Goal: Task Accomplishment & Management: Manage account settings

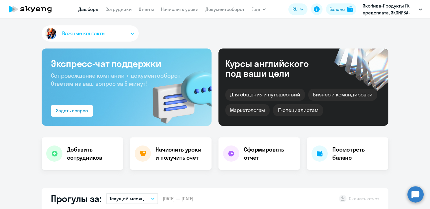
select select "30"
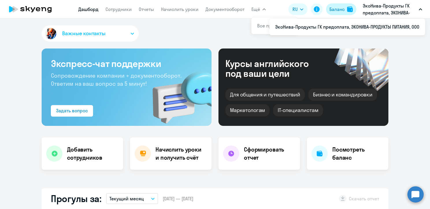
click at [339, 7] on div "Баланс" at bounding box center [337, 9] width 15 height 7
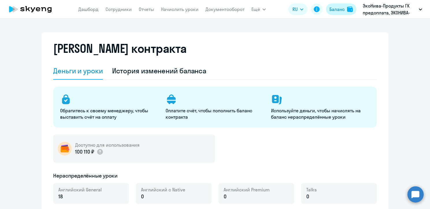
select select "english_adult_not_native_speaker"
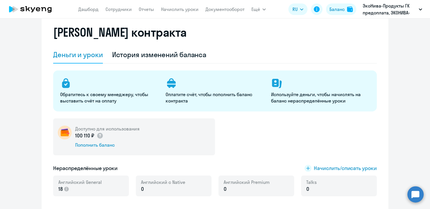
scroll to position [58, 0]
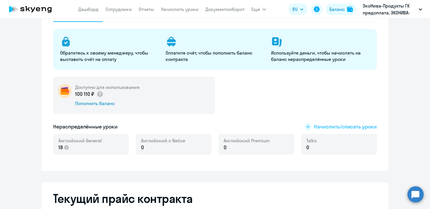
click at [327, 128] on span "Начислить/списать уроки" at bounding box center [345, 127] width 63 height 8
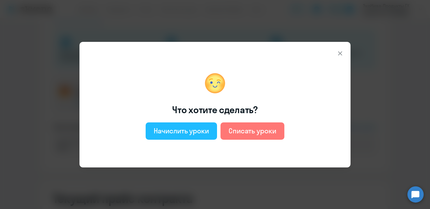
click at [188, 134] on div "Начислить уроки" at bounding box center [181, 130] width 55 height 9
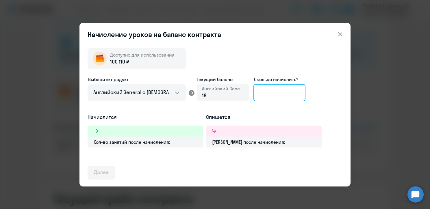
click at [265, 95] on input at bounding box center [280, 92] width 52 height 17
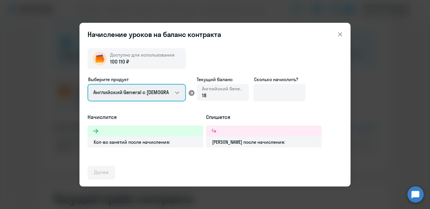
click at [159, 98] on select "Английский General с [DEMOGRAPHIC_DATA] преподавателем Английский General с [DE…" at bounding box center [137, 92] width 98 height 17
select select "english_adult_not_native_speaker_premium"
click at [88, 84] on select "Английский General с [DEMOGRAPHIC_DATA] преподавателем Английский General с [DE…" at bounding box center [137, 92] width 98 height 17
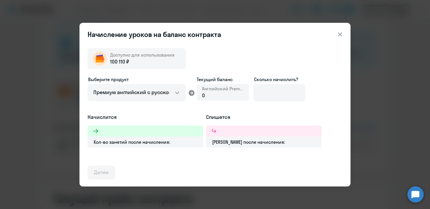
click at [219, 97] on div "0" at bounding box center [223, 96] width 42 height 8
click at [268, 91] on input at bounding box center [280, 92] width 52 height 17
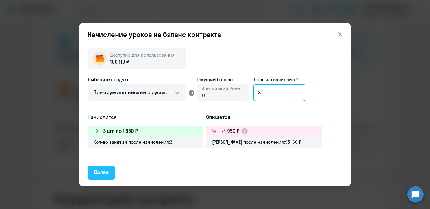
type input "3"
click at [104, 171] on div "Далее" at bounding box center [101, 173] width 15 height 8
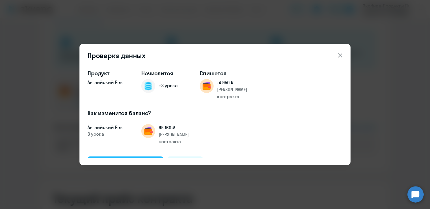
click at [105, 160] on div "Подтвердить и начислить" at bounding box center [125, 164] width 63 height 8
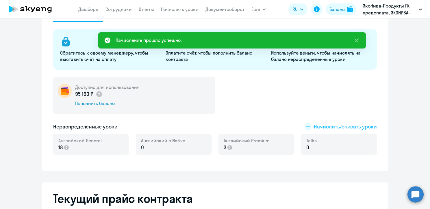
click at [333, 126] on span "Начислить/списать уроки" at bounding box center [345, 127] width 63 height 8
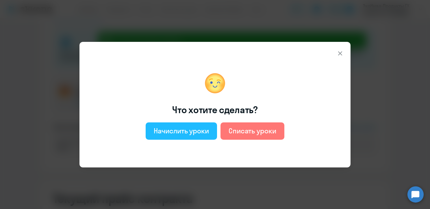
click at [184, 130] on div "Начислить уроки" at bounding box center [181, 130] width 55 height 9
select select "english_adult_not_native_speaker"
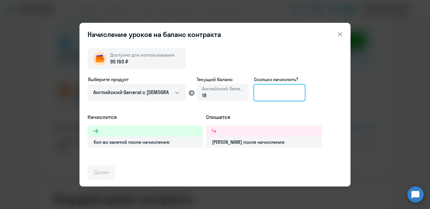
click at [278, 95] on input at bounding box center [280, 92] width 52 height 17
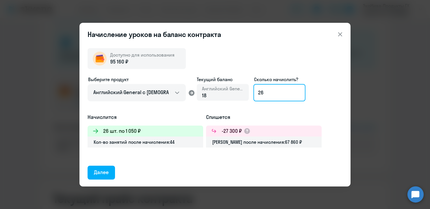
drag, startPoint x: 277, startPoint y: 95, endPoint x: 254, endPoint y: 93, distance: 23.0
click at [254, 93] on input "26" at bounding box center [280, 92] width 52 height 17
drag, startPoint x: 265, startPoint y: 94, endPoint x: 256, endPoint y: 93, distance: 8.8
click at [256, 93] on input "43" at bounding box center [280, 92] width 52 height 17
drag, startPoint x: 266, startPoint y: 93, endPoint x: 258, endPoint y: 91, distance: 7.9
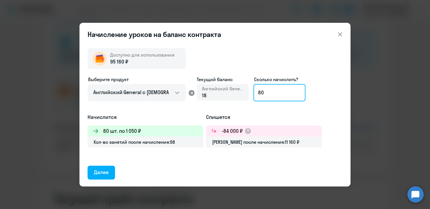
click at [258, 91] on input "80" at bounding box center [280, 92] width 52 height 17
type input "90"
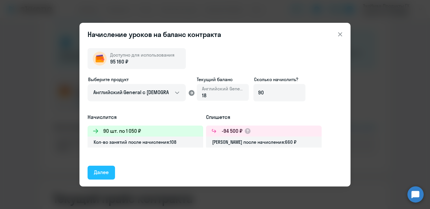
click at [93, 174] on button "Далее" at bounding box center [101, 173] width 27 height 14
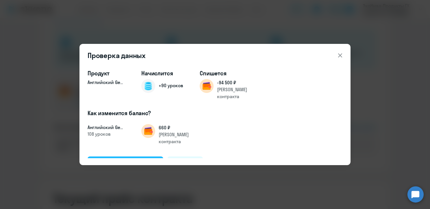
click at [106, 160] on div "Подтвердить и начислить" at bounding box center [125, 164] width 63 height 8
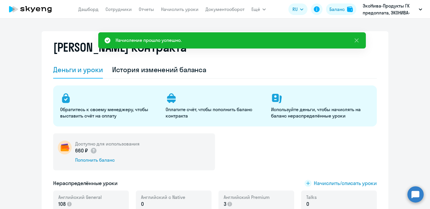
scroll to position [0, 0]
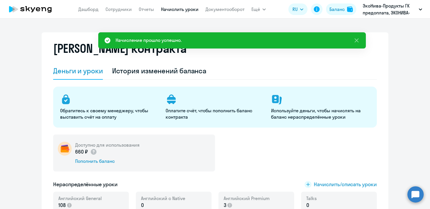
click at [176, 8] on link "Начислить уроки" at bounding box center [180, 9] width 38 height 6
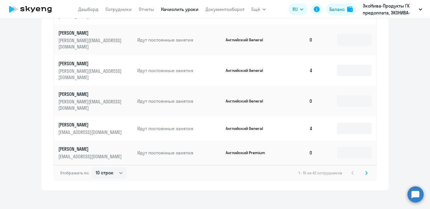
scroll to position [334, 0]
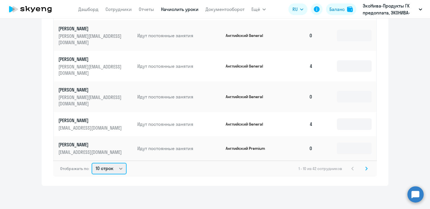
click at [114, 168] on select "10 строк 30 строк 50 строк" at bounding box center [109, 169] width 35 height 12
select select "50"
click at [92, 163] on select "10 строк 30 строк 50 строк" at bounding box center [109, 169] width 35 height 12
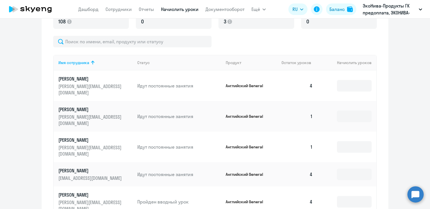
scroll to position [190, 0]
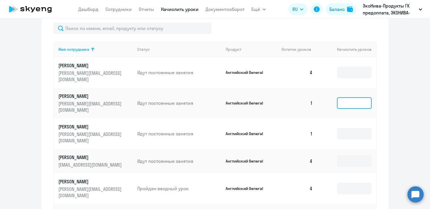
click at [350, 99] on input at bounding box center [354, 103] width 35 height 12
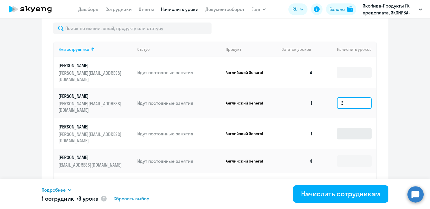
type input "3"
click at [342, 132] on input at bounding box center [354, 134] width 35 height 12
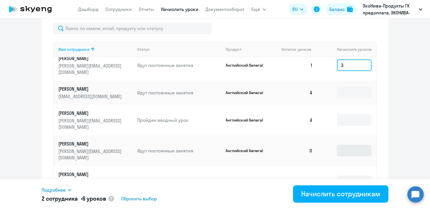
scroll to position [87, 0]
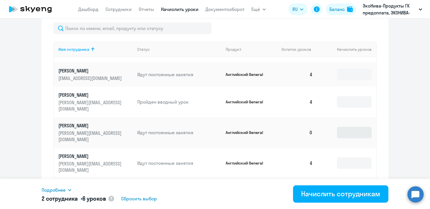
type input "3"
click at [337, 132] on input at bounding box center [354, 133] width 35 height 12
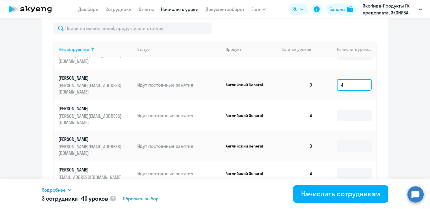
scroll to position [145, 0]
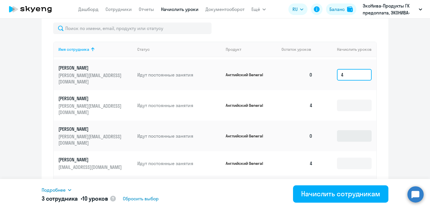
type input "4"
click at [337, 133] on input at bounding box center [354, 136] width 35 height 12
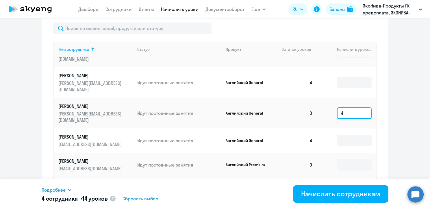
scroll to position [202, 0]
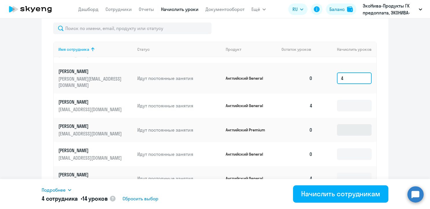
type input "4"
click at [341, 136] on input at bounding box center [354, 130] width 35 height 12
type input "4"
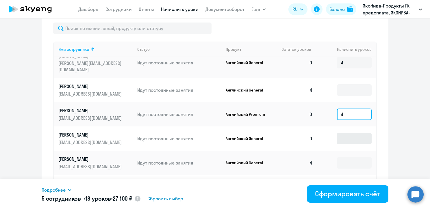
scroll to position [231, 0]
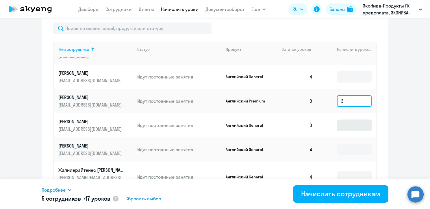
type input "3"
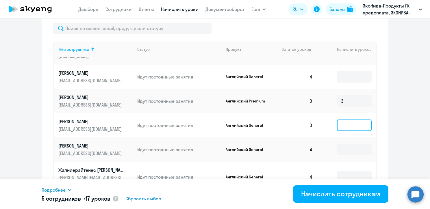
click at [344, 131] on input at bounding box center [354, 126] width 35 height 12
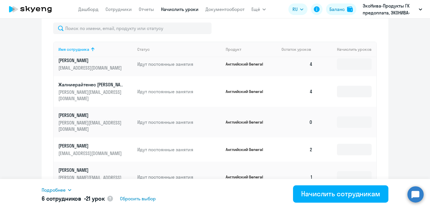
scroll to position [318, 0]
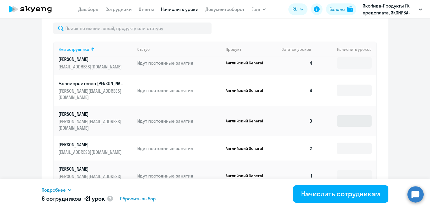
type input "4"
click at [338, 127] on input at bounding box center [354, 121] width 35 height 12
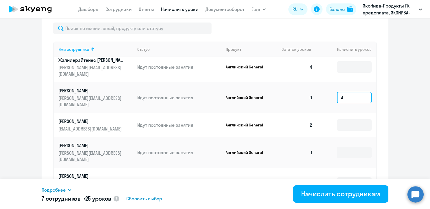
scroll to position [376, 0]
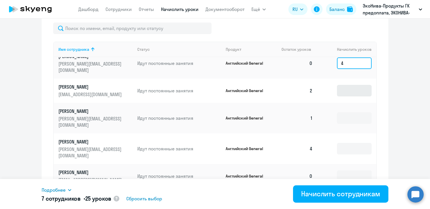
type input "4"
click at [339, 97] on input at bounding box center [354, 91] width 35 height 12
type input "2"
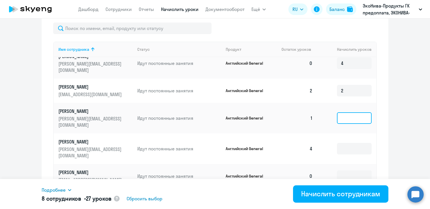
click at [342, 124] on input at bounding box center [354, 119] width 35 height 12
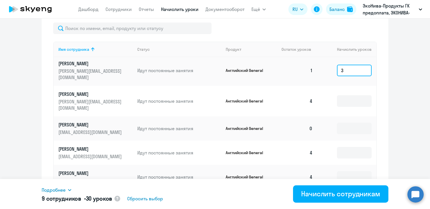
scroll to position [434, 0]
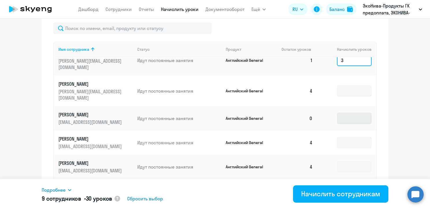
type input "3"
click at [340, 124] on input at bounding box center [354, 119] width 35 height 12
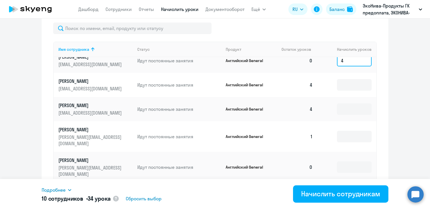
scroll to position [521, 0]
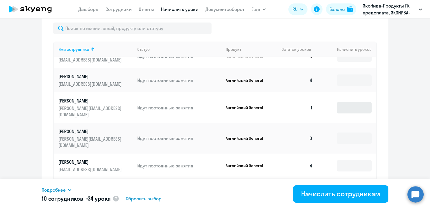
type input "4"
click at [337, 114] on input at bounding box center [354, 108] width 35 height 12
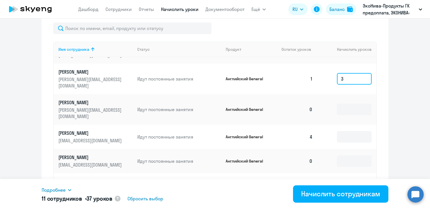
type input "3"
click at [337, 115] on input at bounding box center [354, 110] width 35 height 12
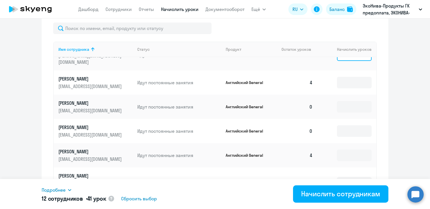
scroll to position [607, 0]
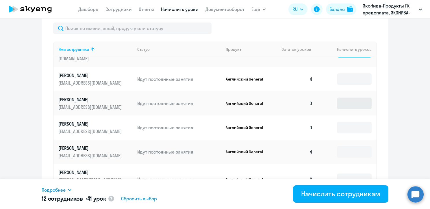
type input "4"
click at [339, 109] on input at bounding box center [354, 104] width 35 height 12
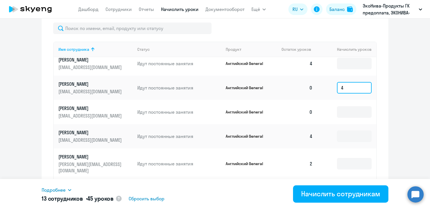
scroll to position [636, 0]
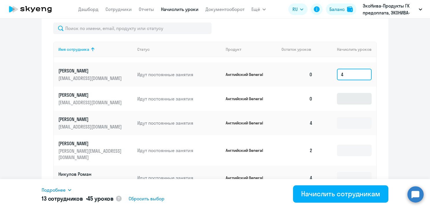
type input "4"
click at [339, 105] on input at bounding box center [354, 99] width 35 height 12
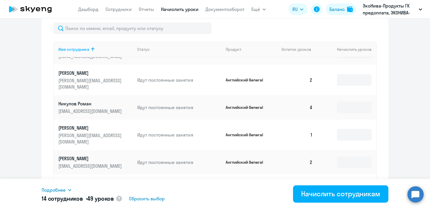
scroll to position [723, 0]
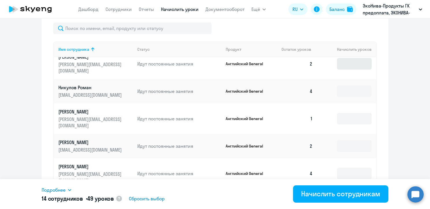
type input "4"
click at [337, 70] on input at bounding box center [354, 64] width 35 height 12
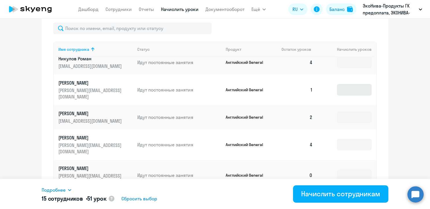
type input "2"
click at [342, 96] on input at bounding box center [354, 90] width 35 height 12
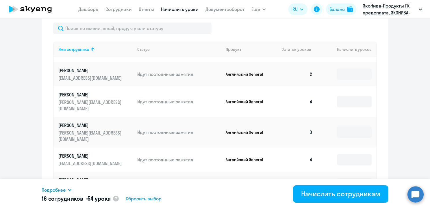
scroll to position [810, 0]
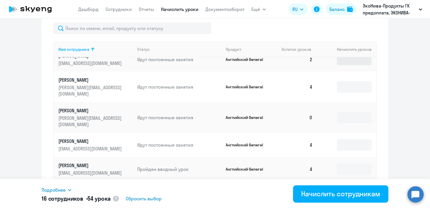
type input "3"
click at [341, 65] on input at bounding box center [354, 60] width 35 height 12
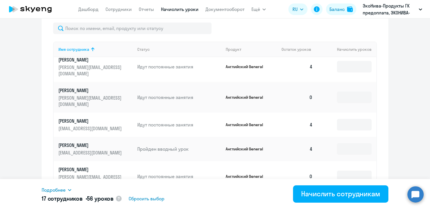
scroll to position [839, 0]
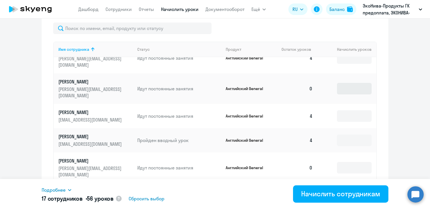
type input "2"
click at [338, 95] on input at bounding box center [354, 89] width 35 height 12
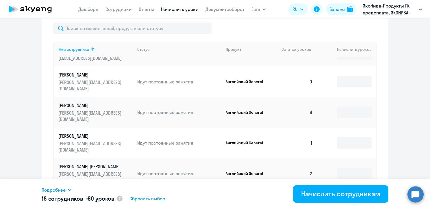
scroll to position [955, 0]
type input "4"
click at [337, 88] on input at bounding box center [354, 82] width 35 height 12
type input "4"
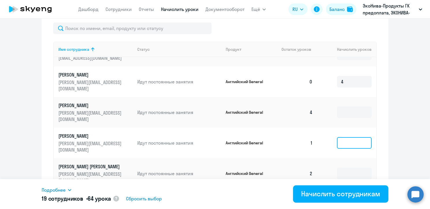
click at [342, 137] on input at bounding box center [354, 143] width 35 height 12
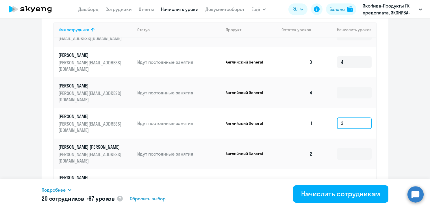
scroll to position [219, 0]
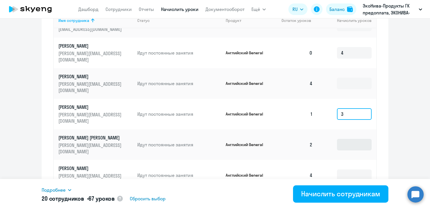
type input "3"
click at [340, 142] on input at bounding box center [354, 145] width 35 height 12
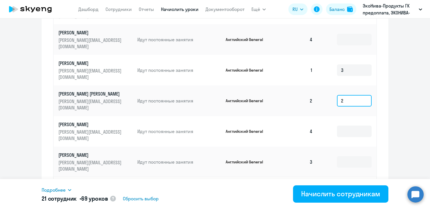
scroll to position [277, 0]
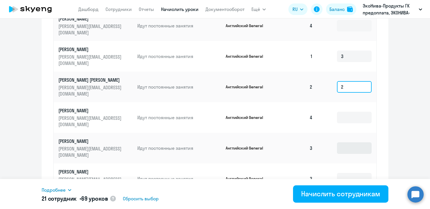
type input "2"
click at [338, 143] on input at bounding box center [354, 149] width 35 height 12
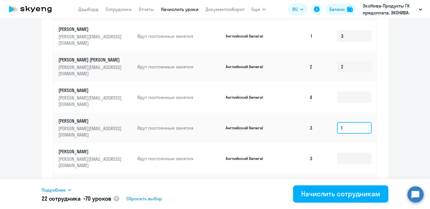
scroll to position [305, 0]
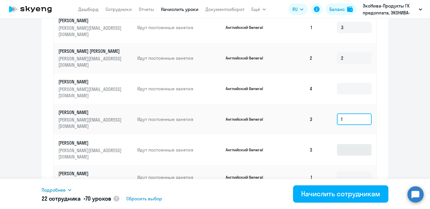
type input "1"
click at [338, 144] on input at bounding box center [354, 150] width 35 height 12
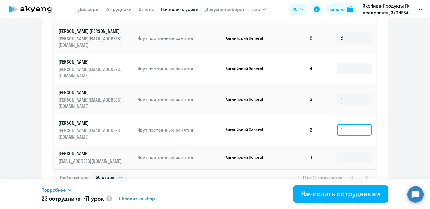
scroll to position [334, 0]
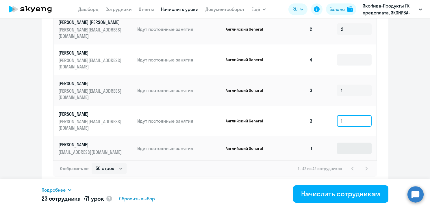
type input "1"
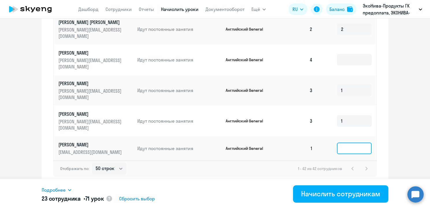
click at [337, 143] on input at bounding box center [354, 149] width 35 height 12
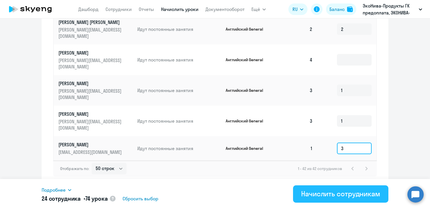
type input "3"
click at [316, 191] on div "Начислить сотрудникам" at bounding box center [340, 193] width 79 height 9
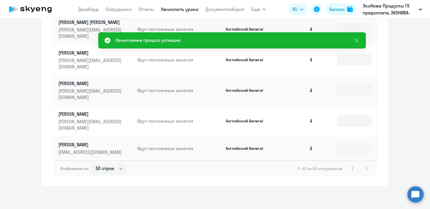
scroll to position [944, 0]
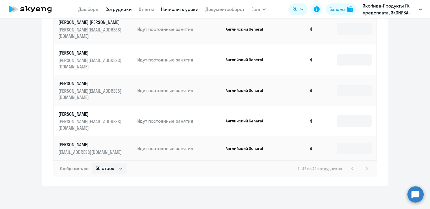
click at [112, 9] on link "Сотрудники" at bounding box center [119, 9] width 26 height 6
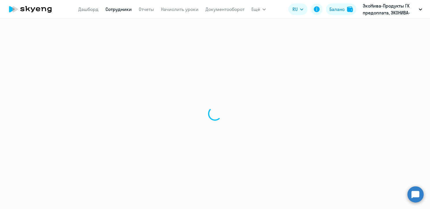
select select "30"
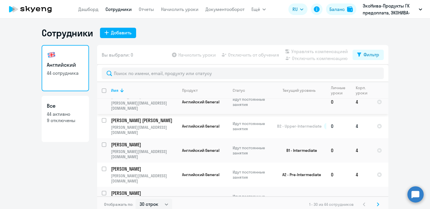
scroll to position [87, 0]
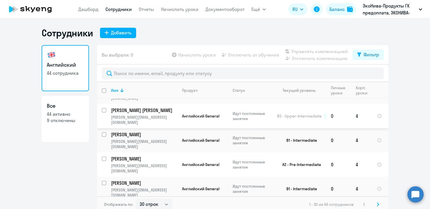
click at [102, 115] on input "select row 8813084" at bounding box center [108, 114] width 12 height 12
checkbox input "true"
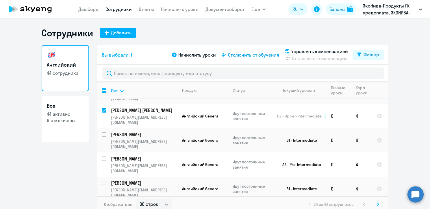
click at [236, 55] on span "Отключить от обучения" at bounding box center [253, 54] width 51 height 7
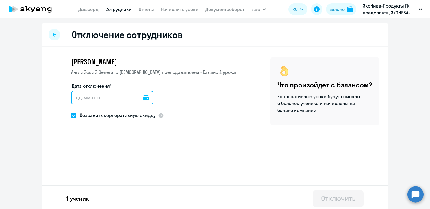
click at [104, 96] on input "Дата отключения*" at bounding box center [112, 98] width 82 height 14
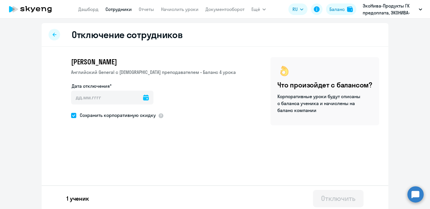
click at [143, 99] on icon at bounding box center [146, 98] width 6 height 6
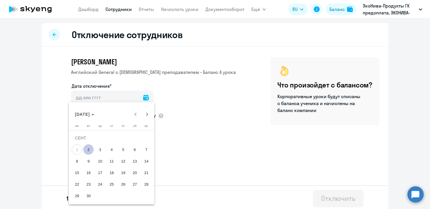
click at [89, 150] on span "2" at bounding box center [88, 150] width 10 height 10
type input "[DATE]"
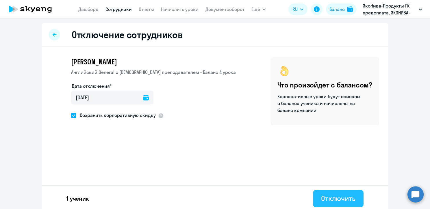
click at [322, 196] on div "Отключить" at bounding box center [338, 198] width 34 height 9
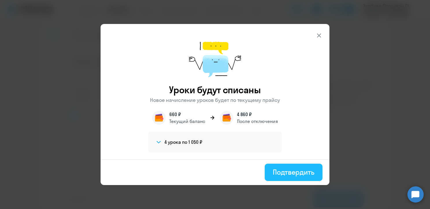
click at [287, 175] on div "Подтвердить" at bounding box center [294, 172] width 42 height 9
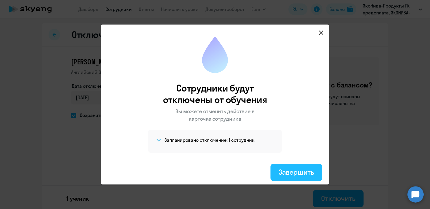
click at [286, 173] on div "Завершить" at bounding box center [297, 172] width 36 height 9
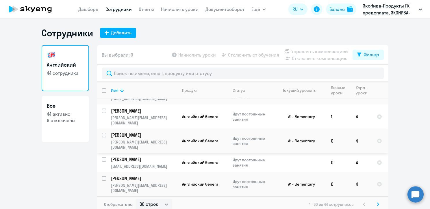
scroll to position [3, 0]
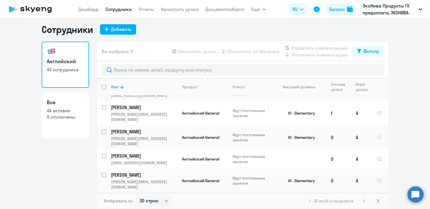
click at [171, 202] on div "Отображать по: 30 строк 50 строк 100 строк 1 - 30 из 44 сотрудников" at bounding box center [243, 201] width 292 height 16
click at [164, 200] on select "30 строк 50 строк 100 строк" at bounding box center [154, 202] width 37 height 12
select select "50"
click at [136, 196] on select "30 строк 50 строк 100 строк" at bounding box center [154, 202] width 37 height 12
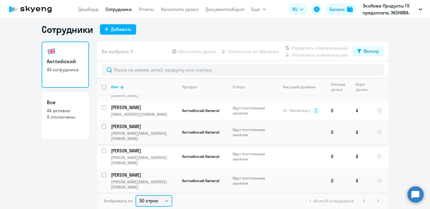
scroll to position [939, 0]
